Goal: Browse casually: Explore the website without a specific task or goal

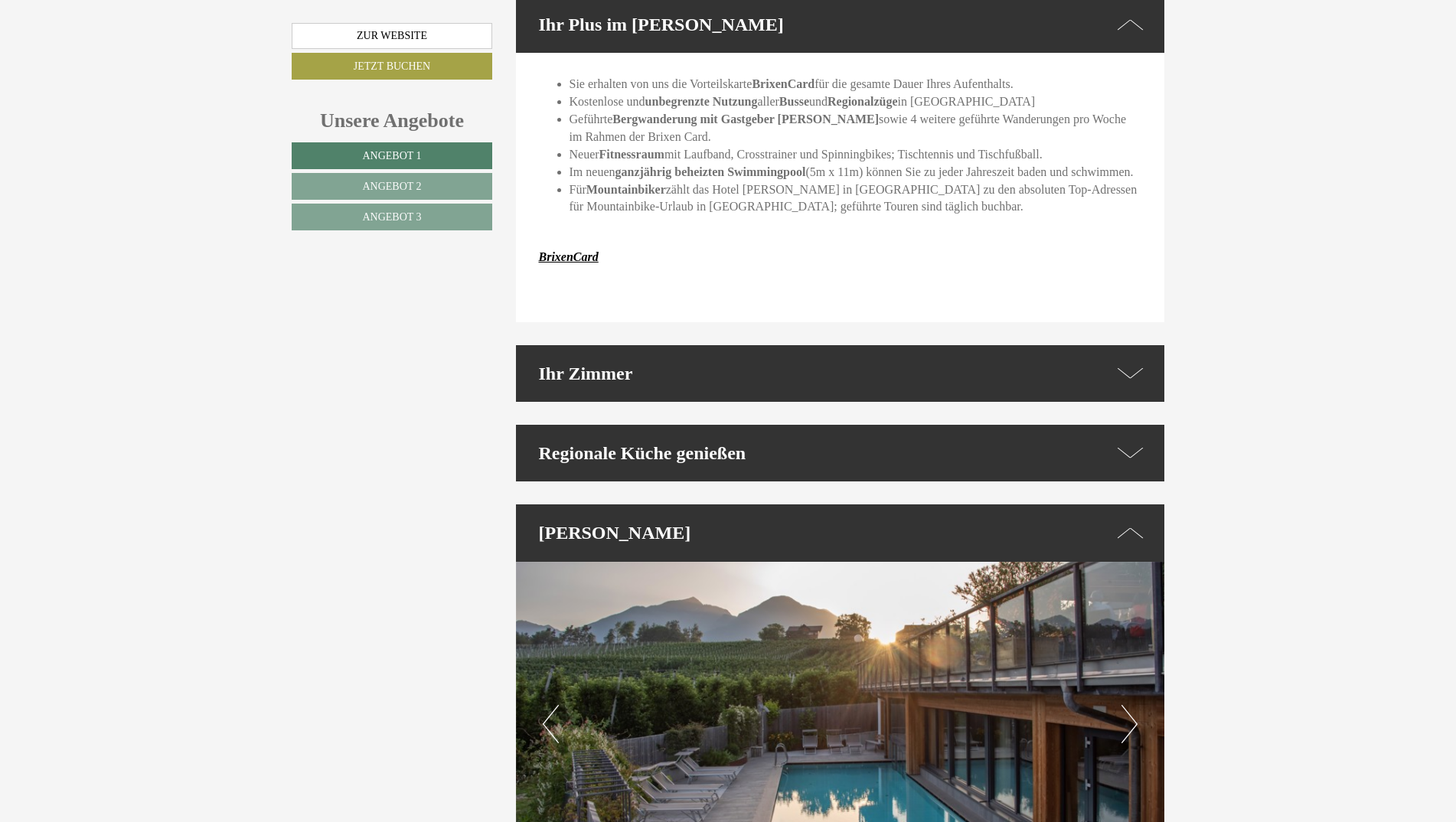
scroll to position [4056, 0]
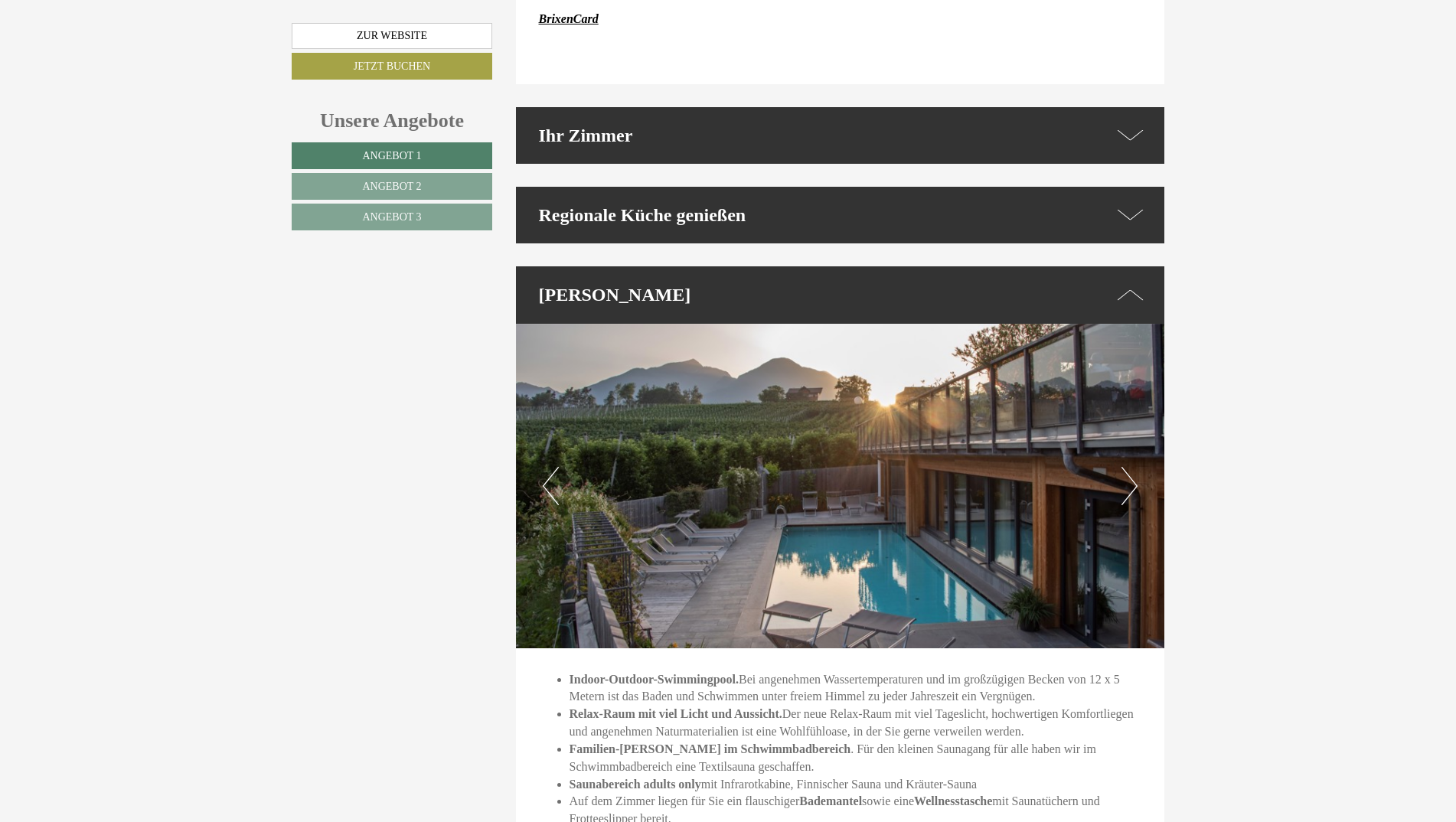
click at [1130, 467] on button "Next" at bounding box center [1129, 486] width 16 height 39
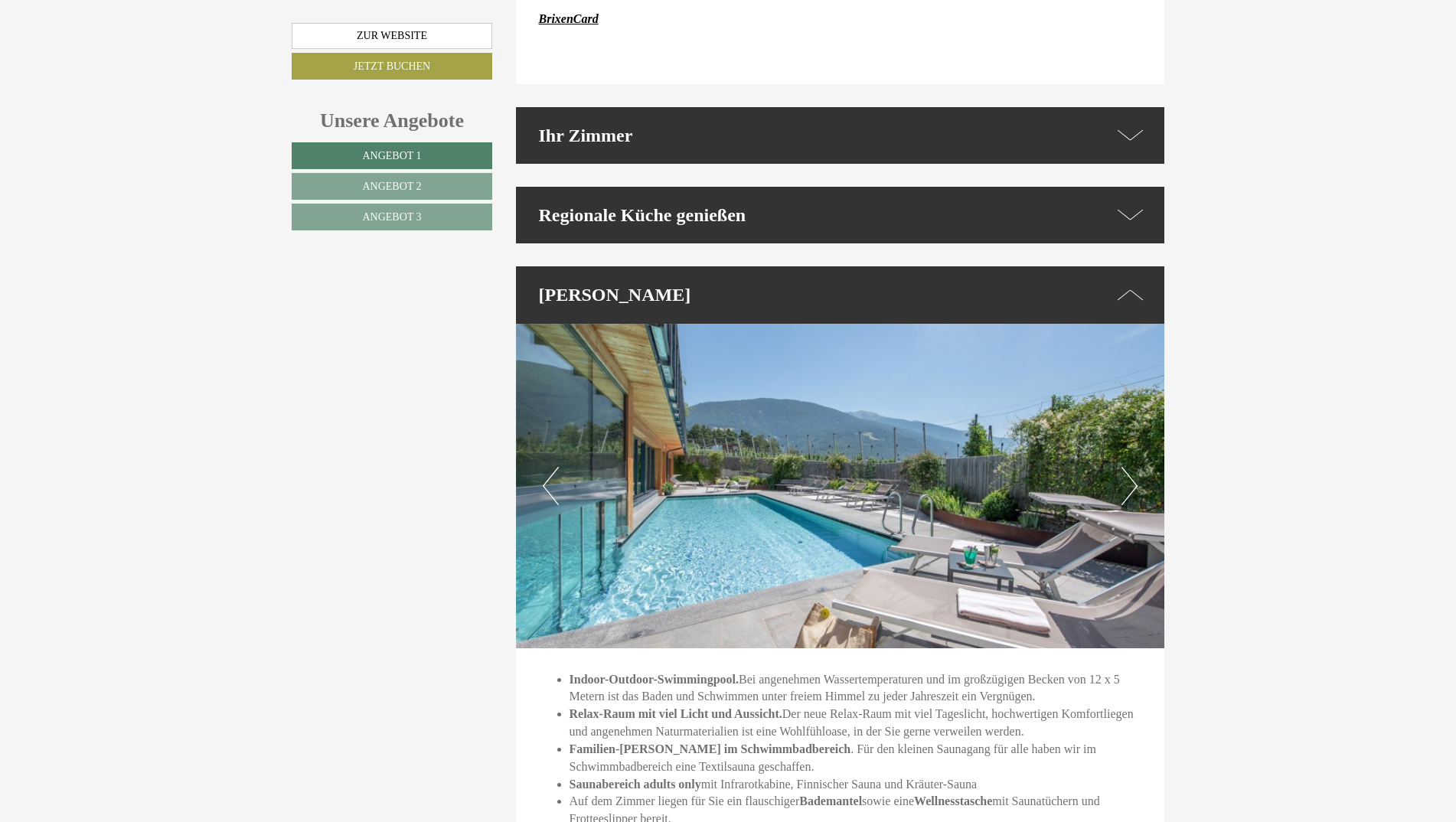
click at [1130, 467] on button "Next" at bounding box center [1129, 486] width 16 height 39
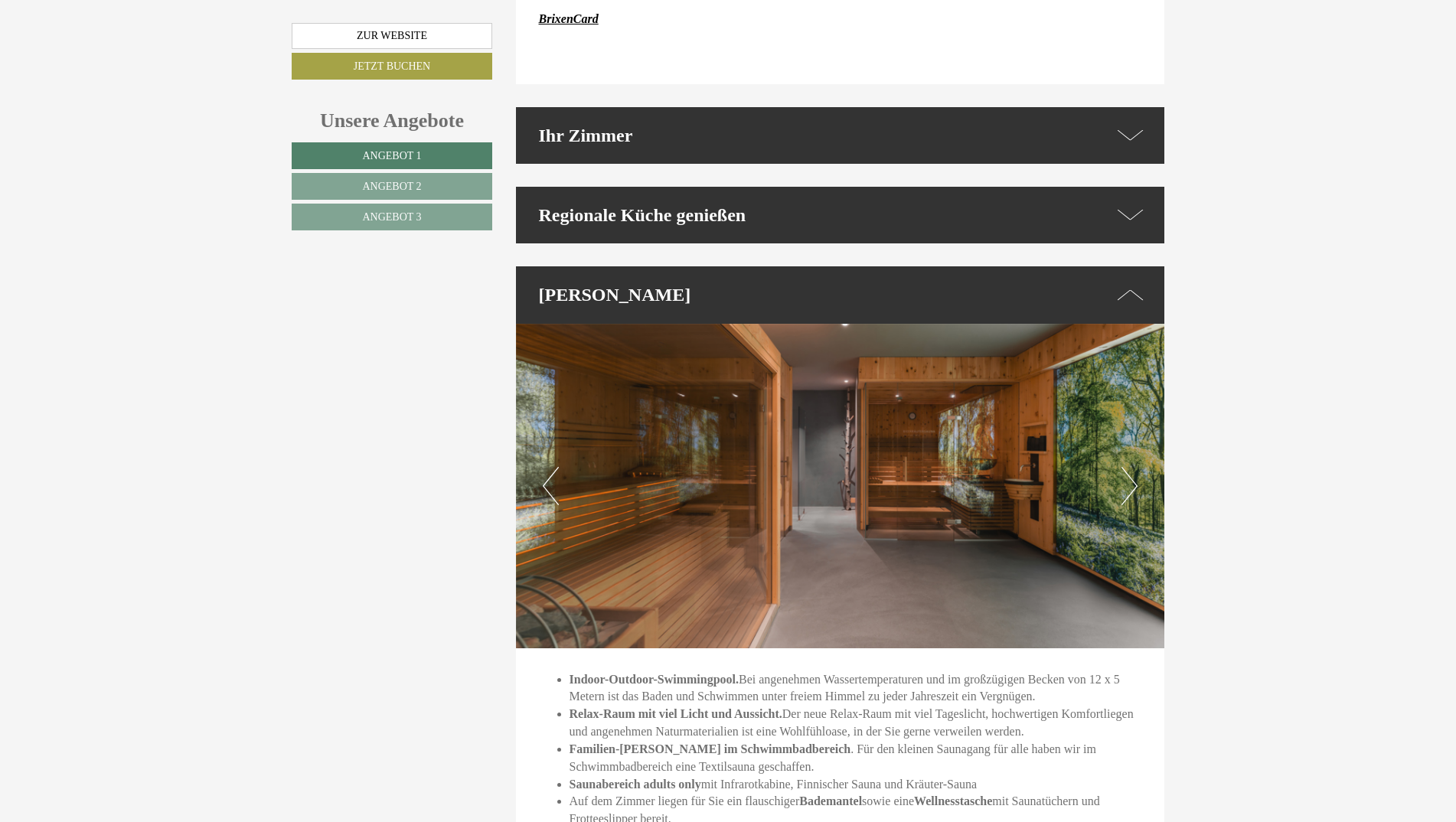
click at [1130, 467] on button "Next" at bounding box center [1129, 486] width 16 height 39
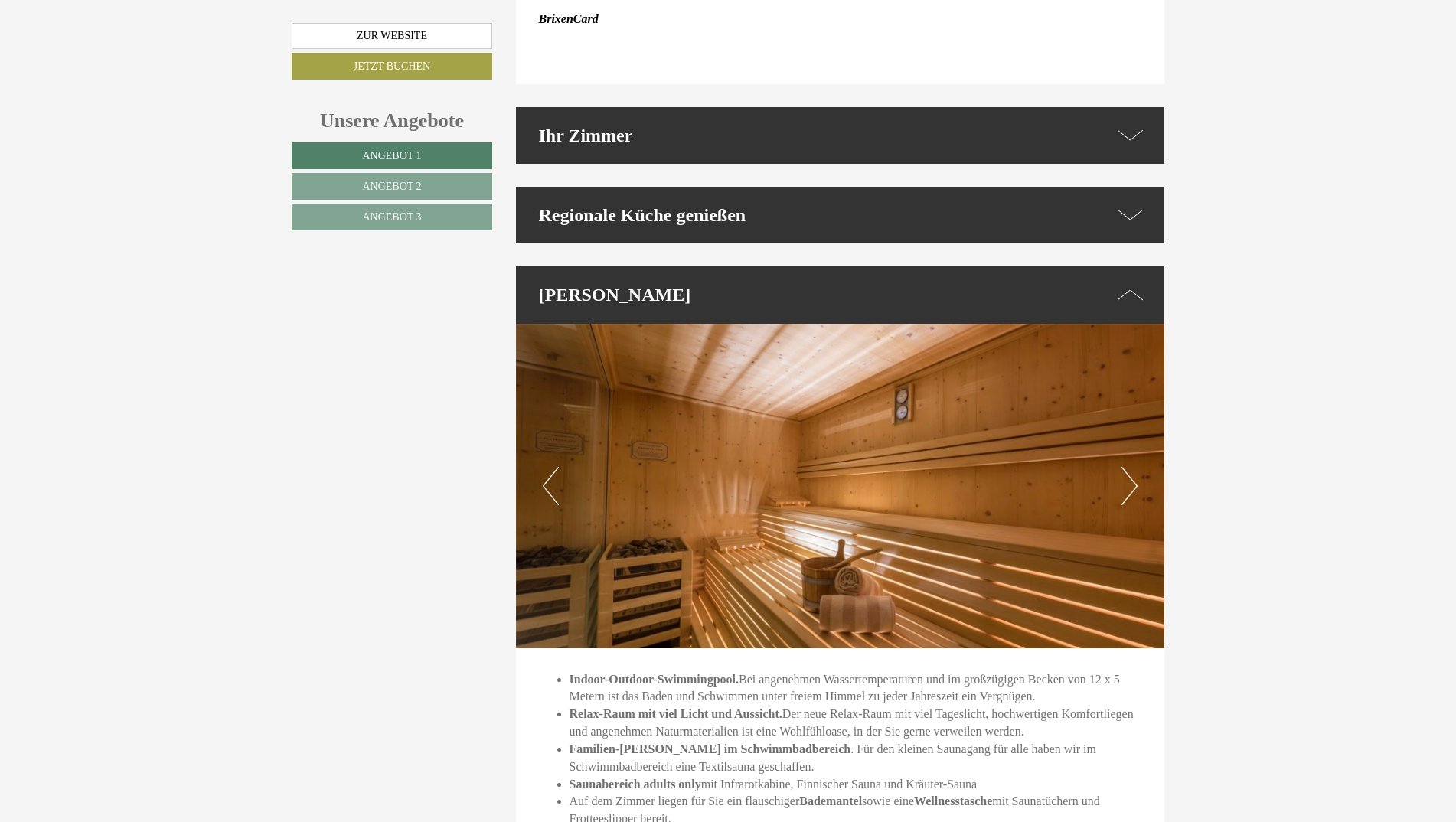
click at [1130, 467] on button "Next" at bounding box center [1129, 486] width 16 height 39
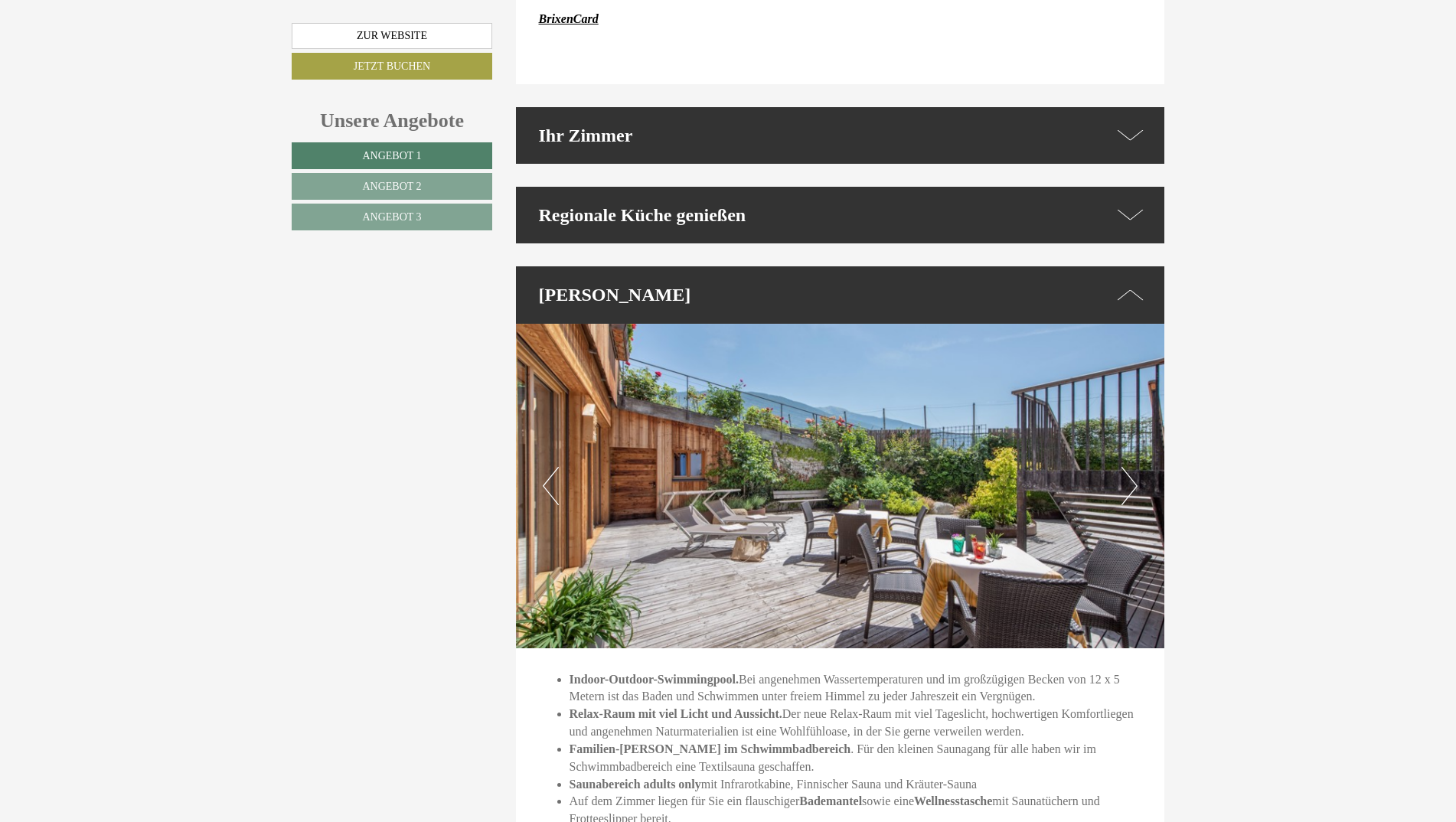
click at [1130, 467] on button "Next" at bounding box center [1129, 486] width 16 height 39
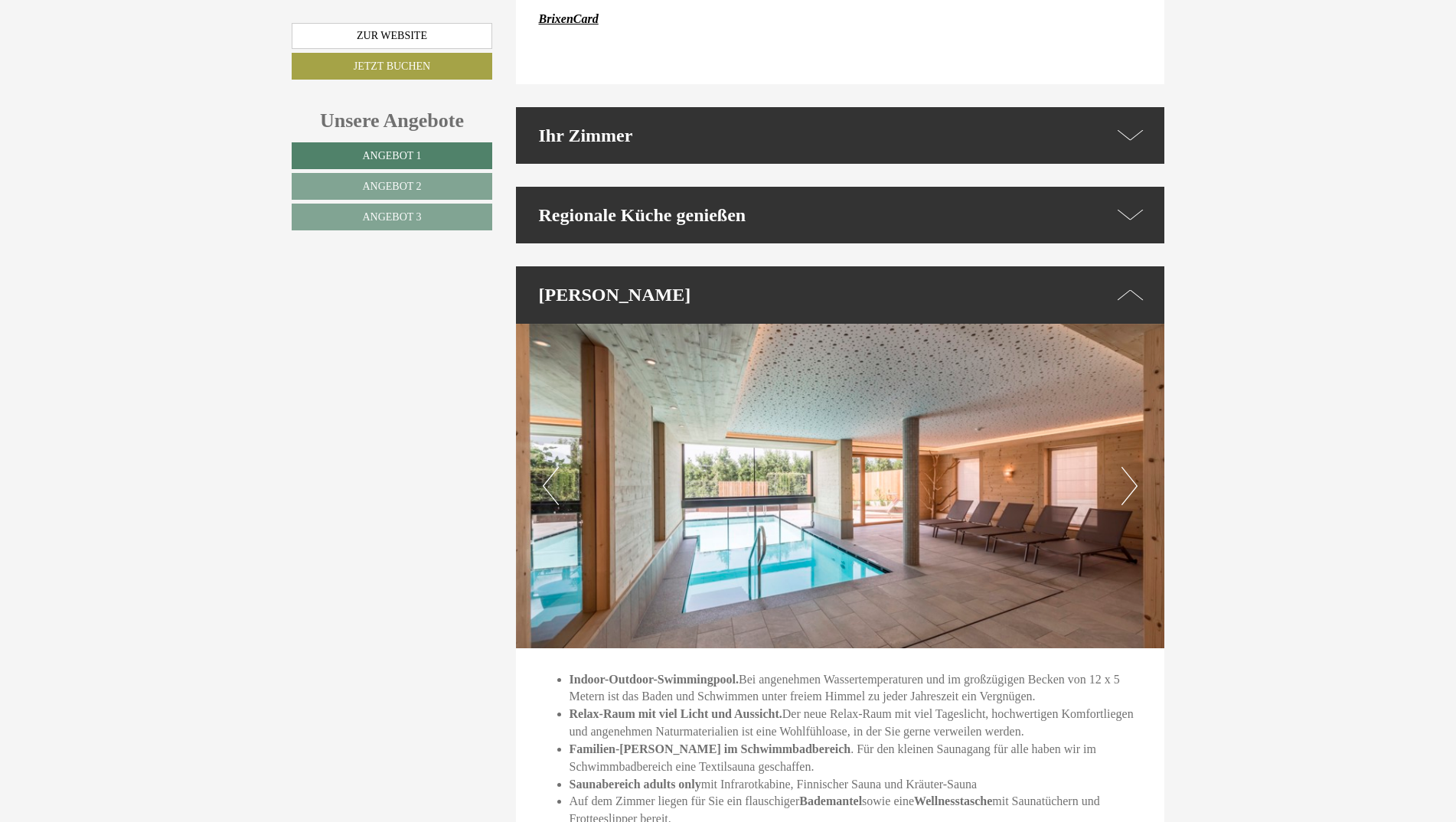
click at [1130, 467] on button "Next" at bounding box center [1129, 486] width 16 height 39
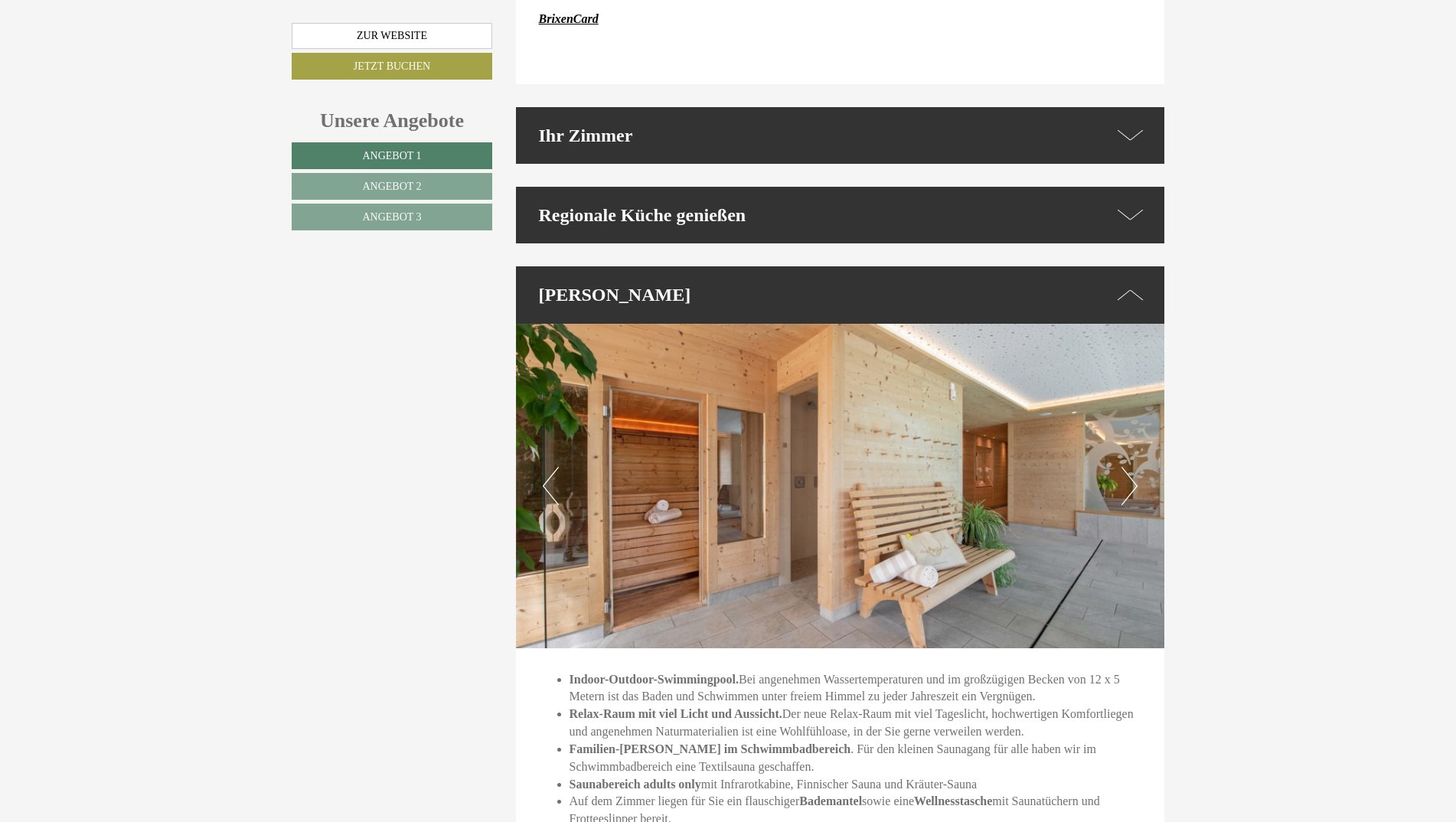
click at [1130, 467] on button "Next" at bounding box center [1129, 486] width 16 height 39
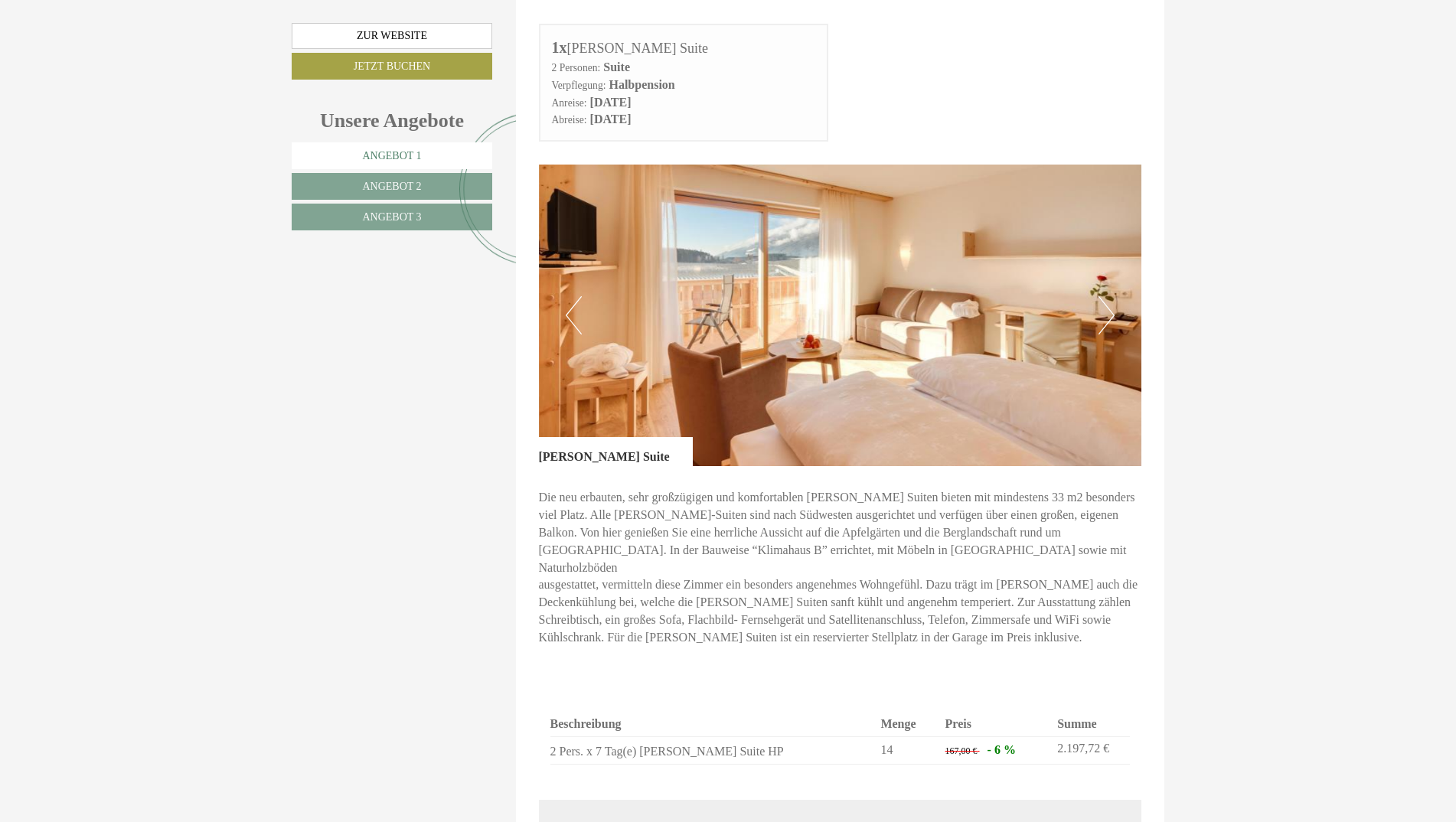
scroll to position [918, 0]
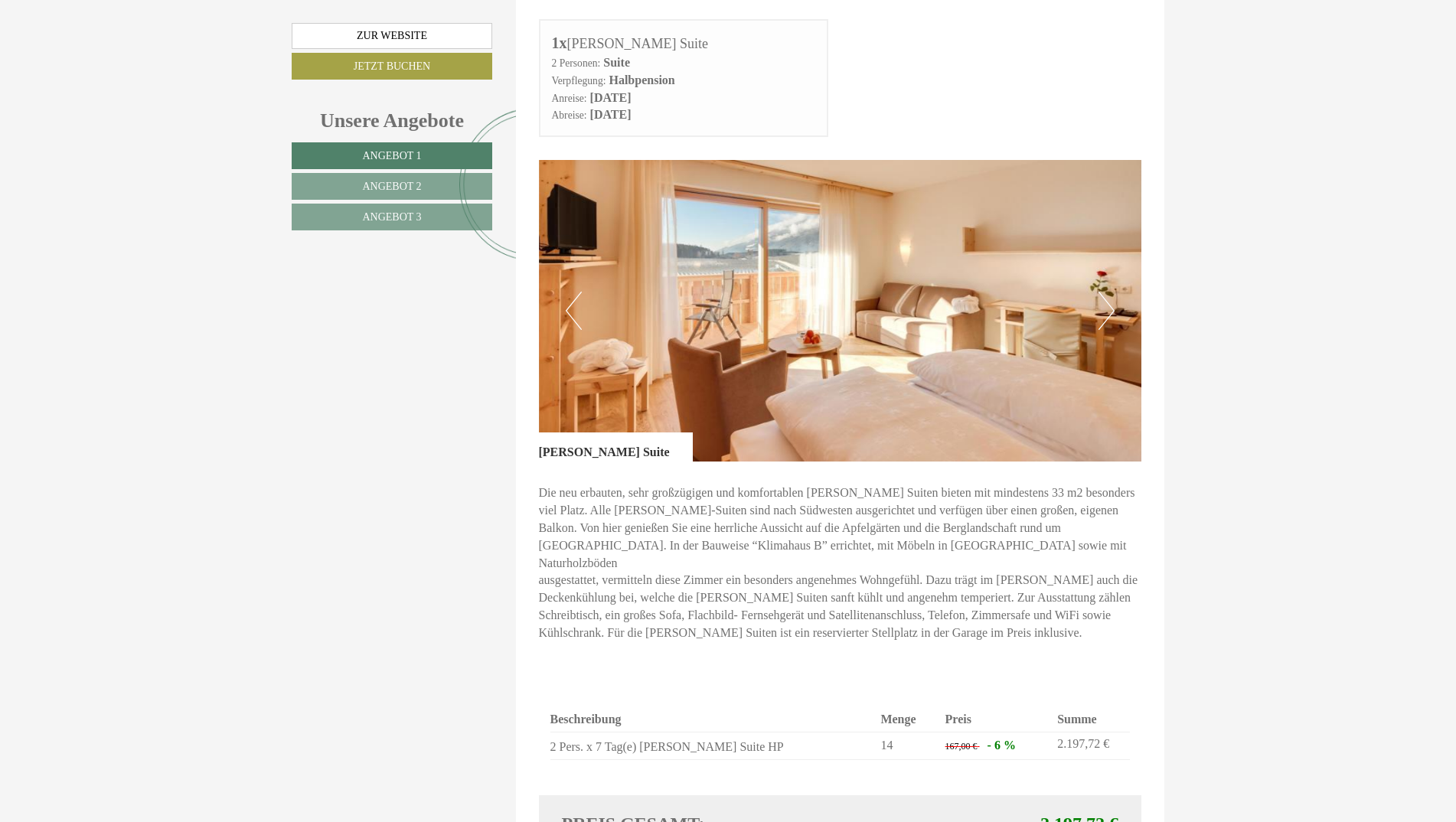
scroll to position [918, 0]
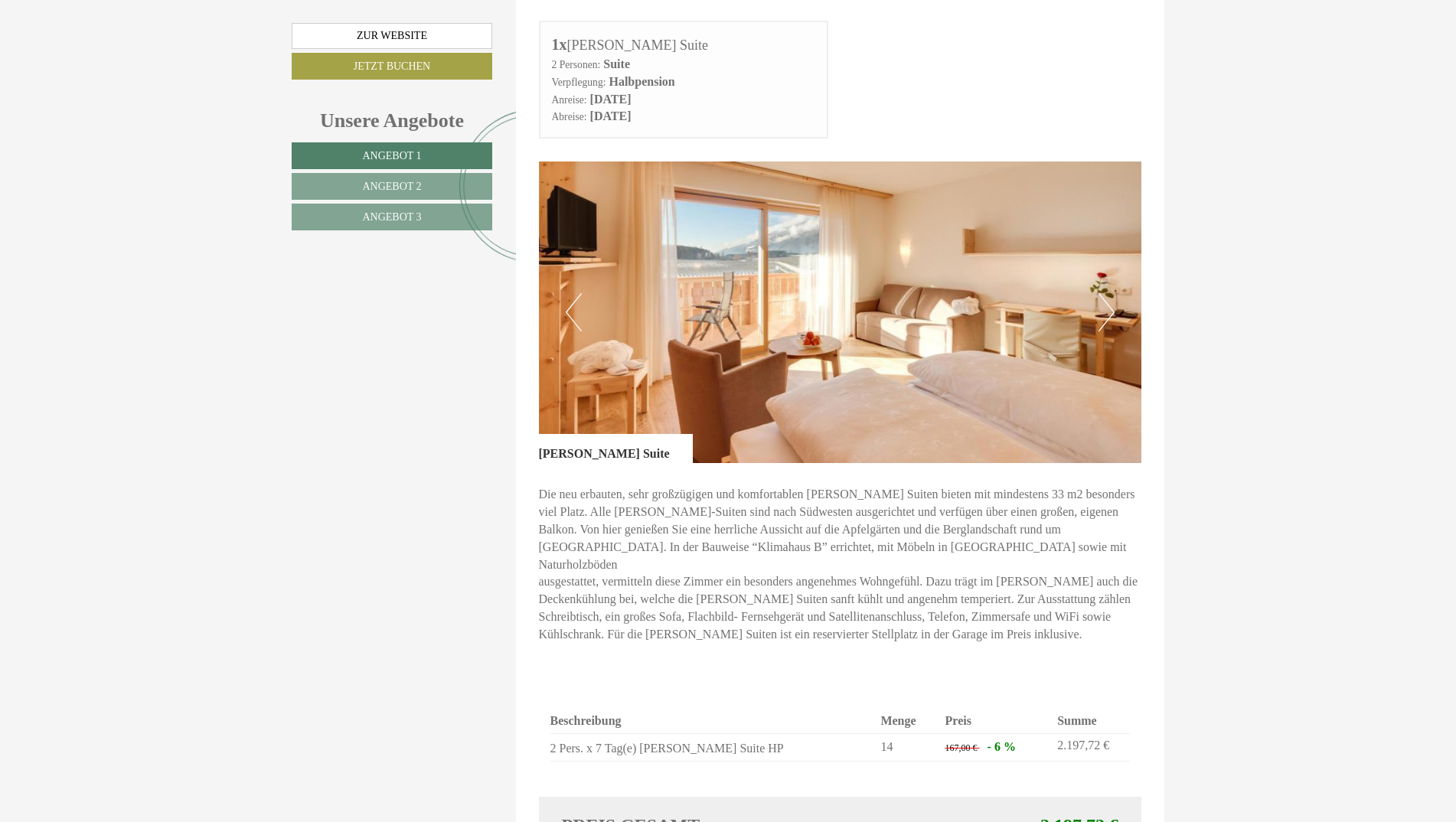
click at [1103, 293] on button "Next" at bounding box center [1106, 313] width 16 height 39
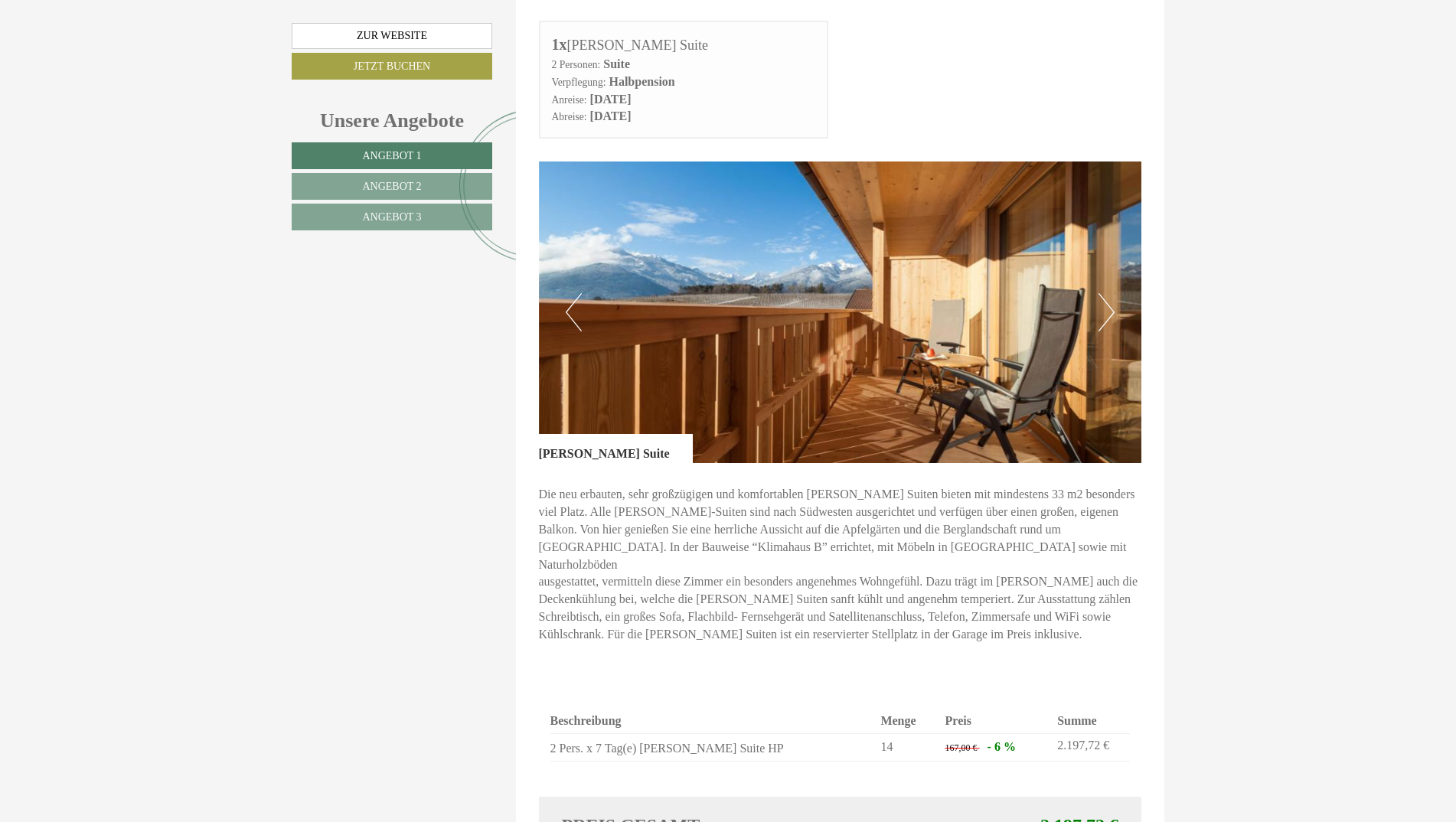
click at [1103, 293] on button "Next" at bounding box center [1106, 313] width 16 height 39
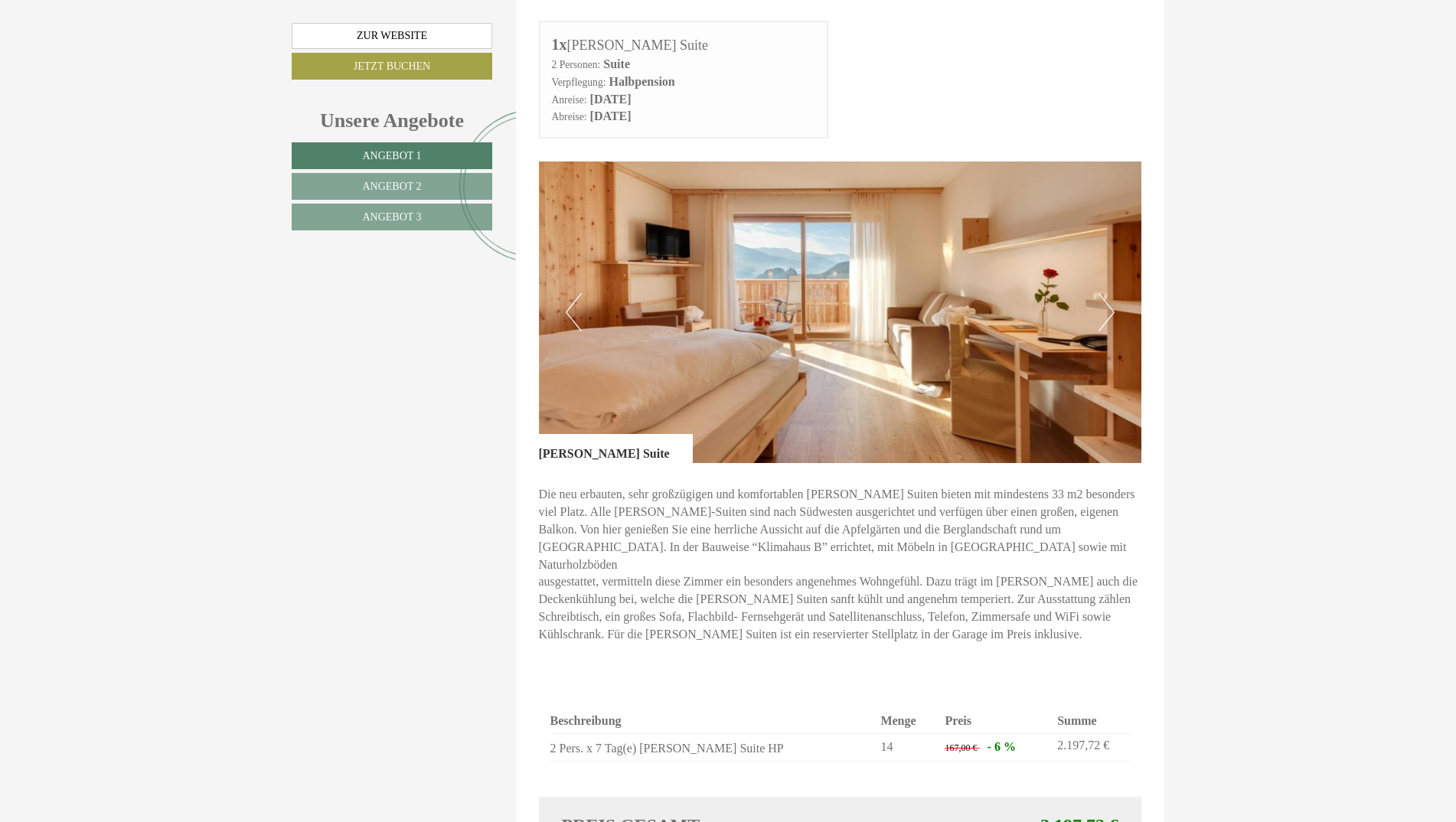
click at [1103, 293] on button "Next" at bounding box center [1106, 313] width 16 height 39
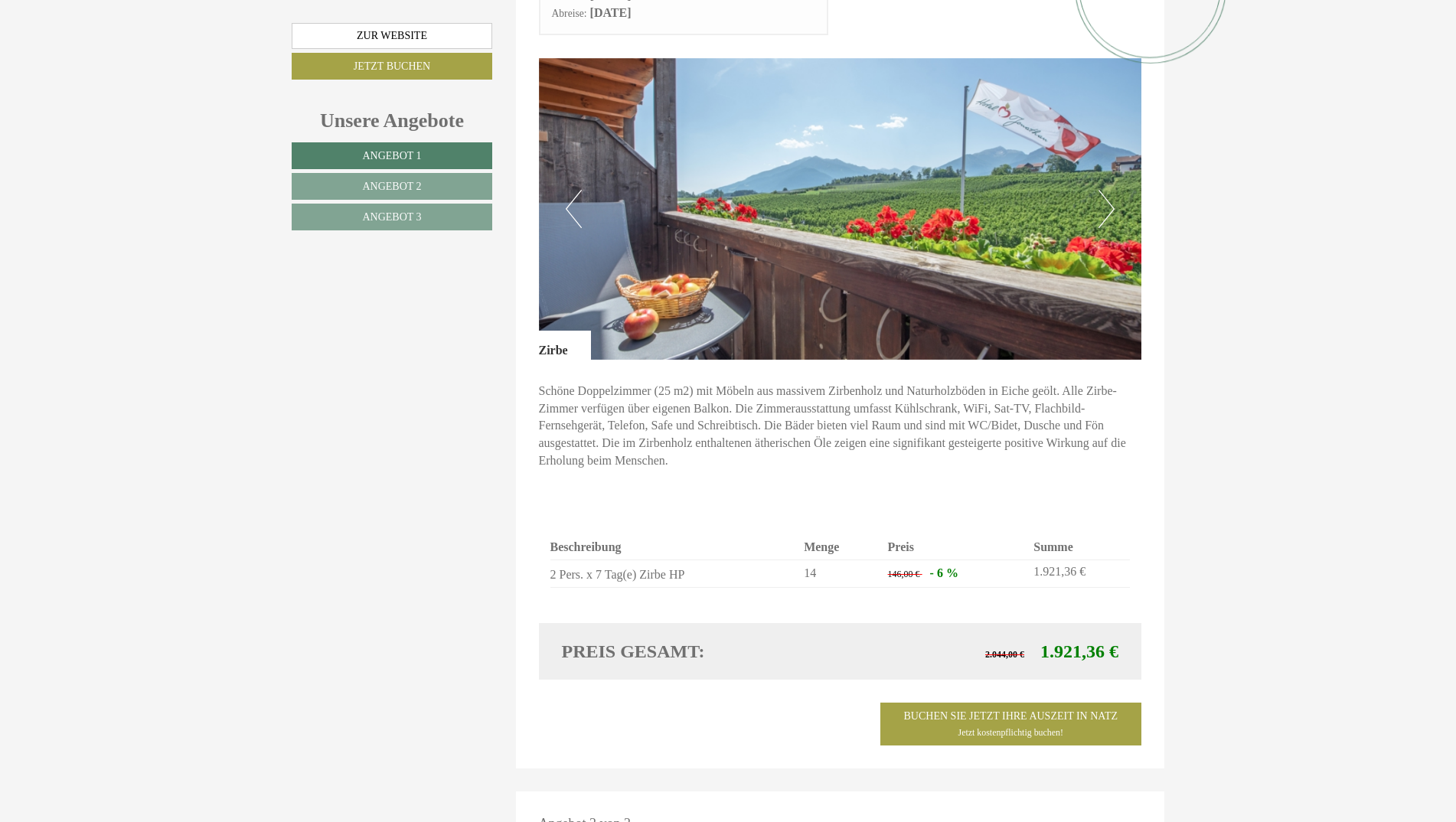
scroll to position [1990, 0]
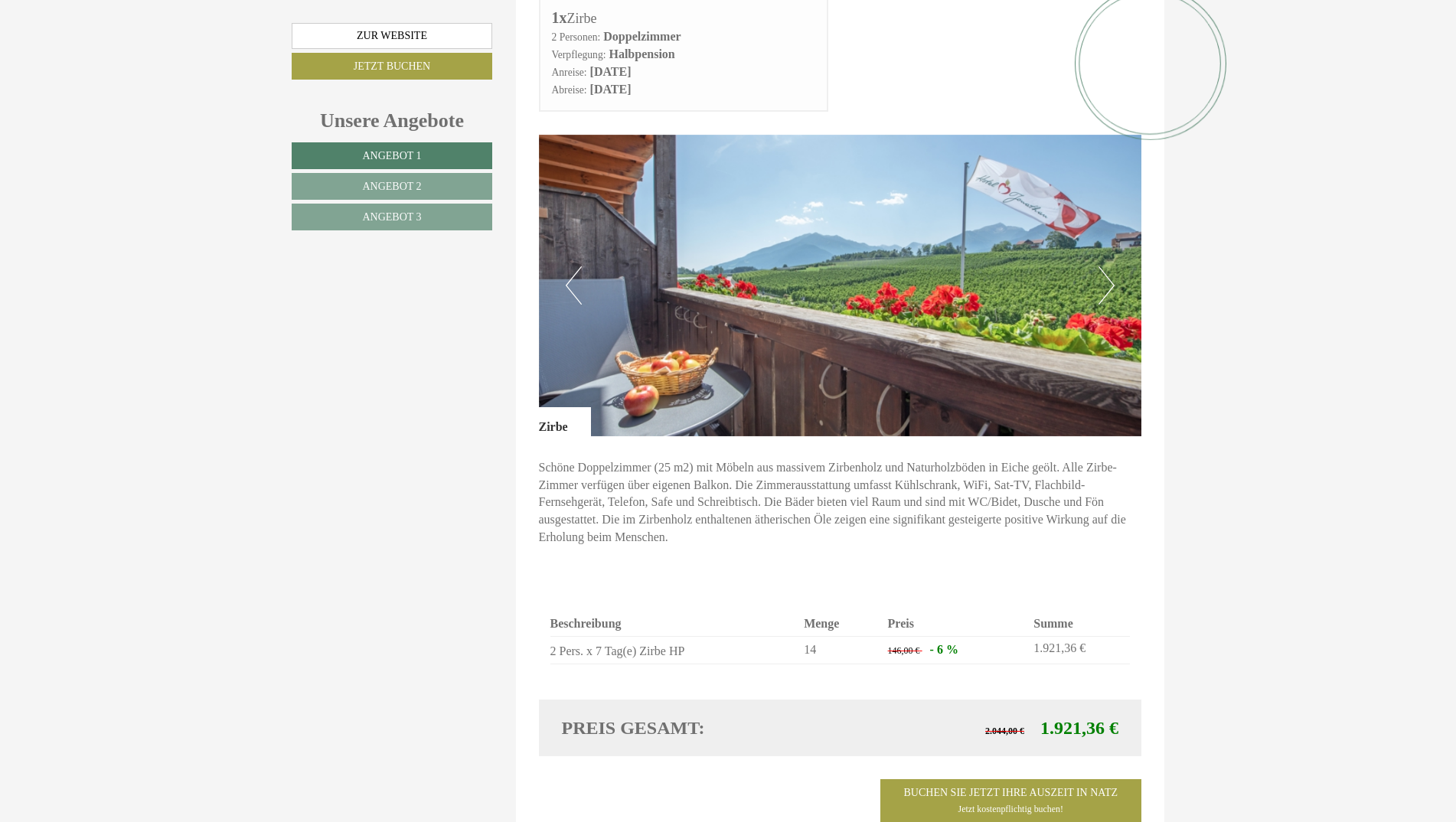
click at [1109, 266] on button "Next" at bounding box center [1106, 285] width 16 height 39
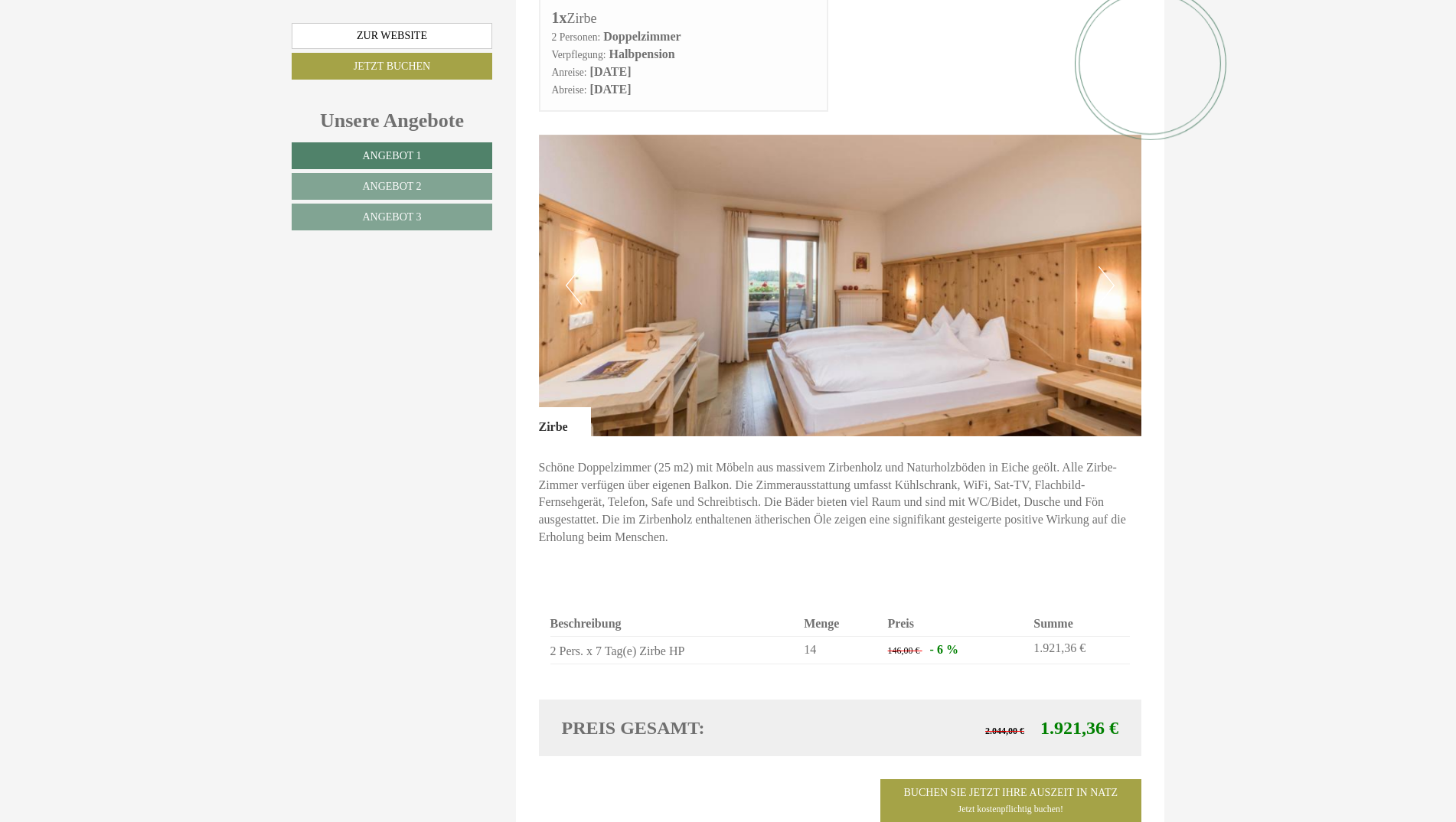
click at [1109, 266] on button "Next" at bounding box center [1106, 285] width 16 height 39
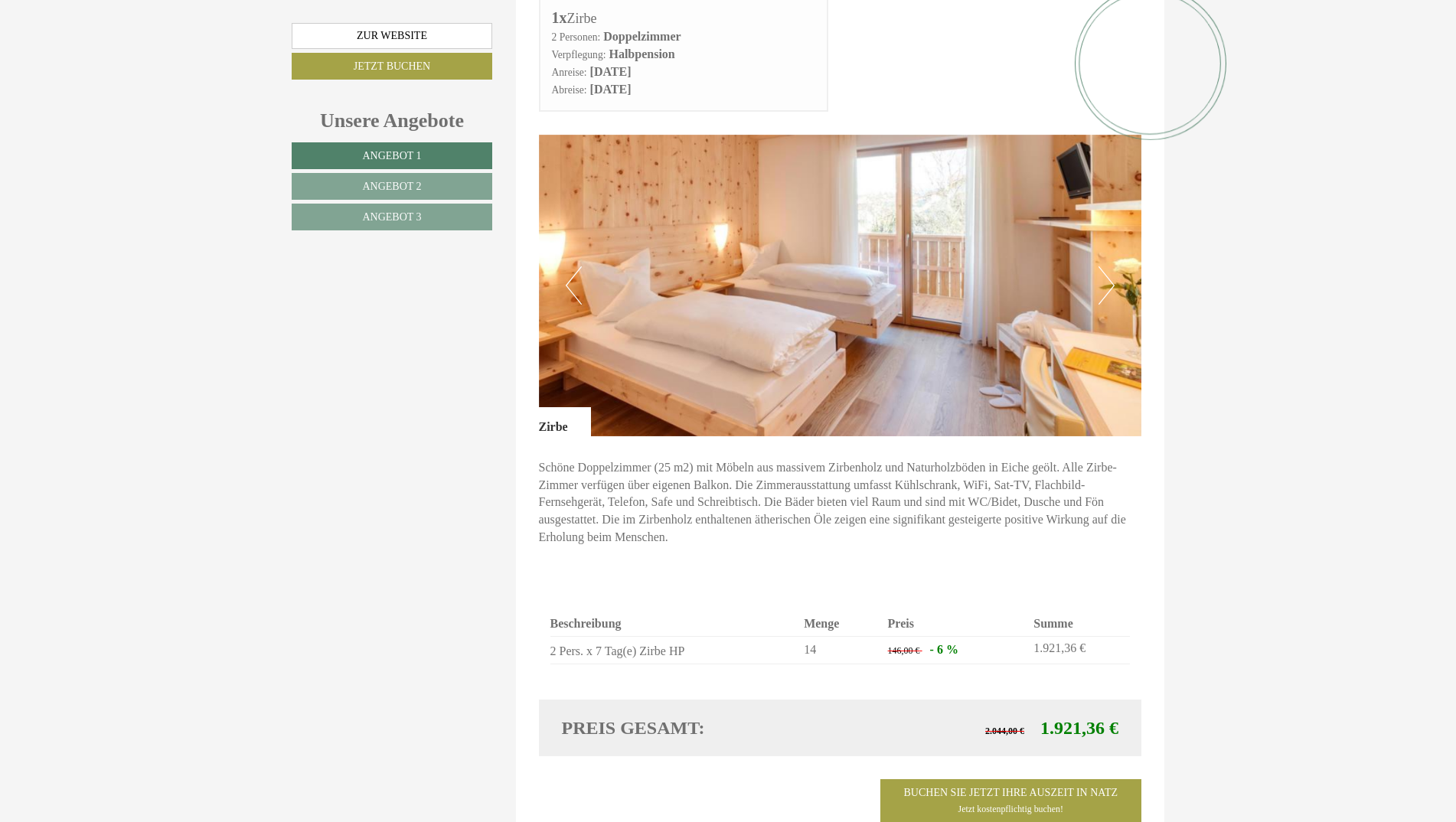
click at [1109, 266] on button "Next" at bounding box center [1106, 285] width 16 height 39
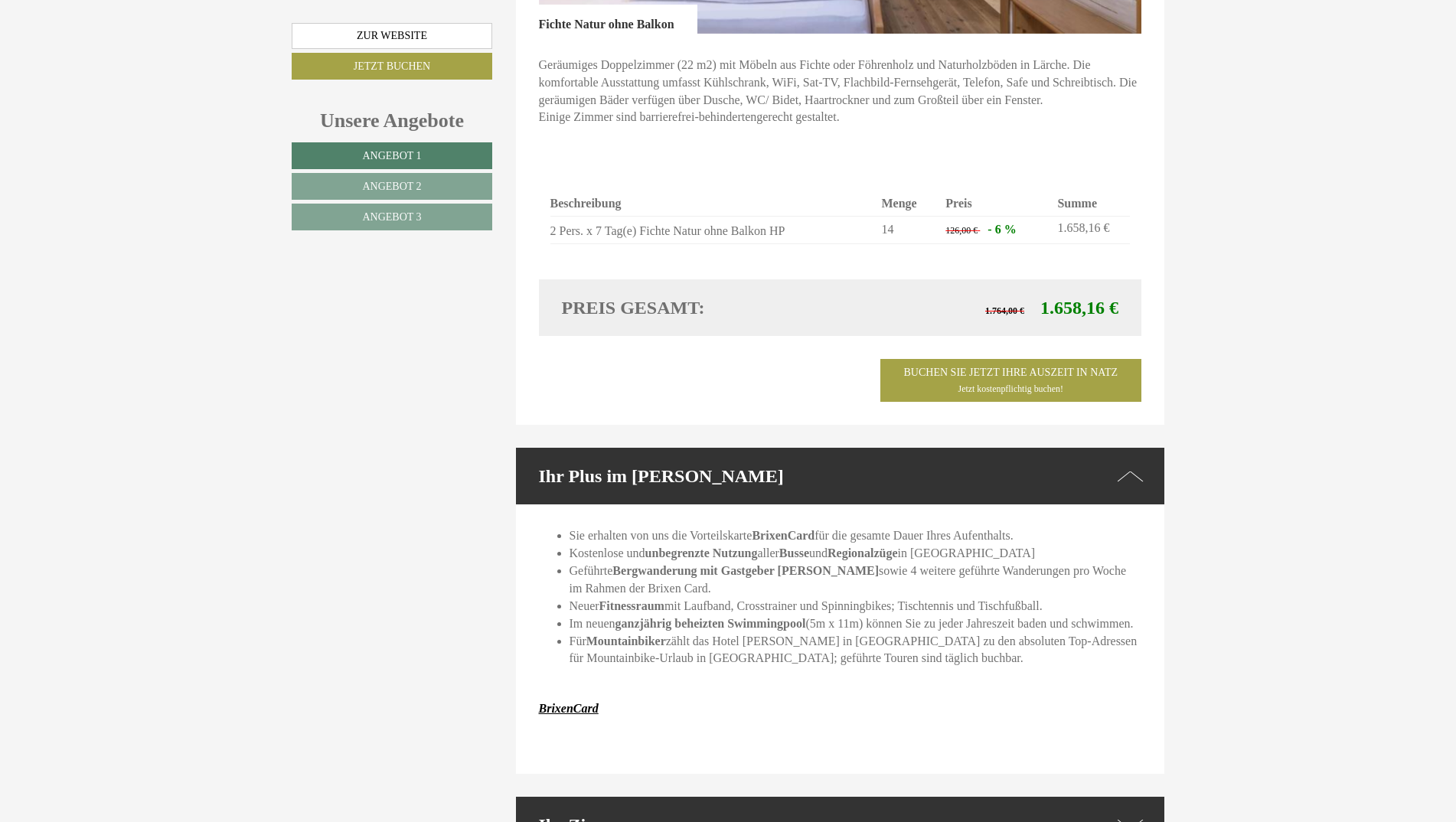
scroll to position [3368, 0]
